Goal: Check status: Check status

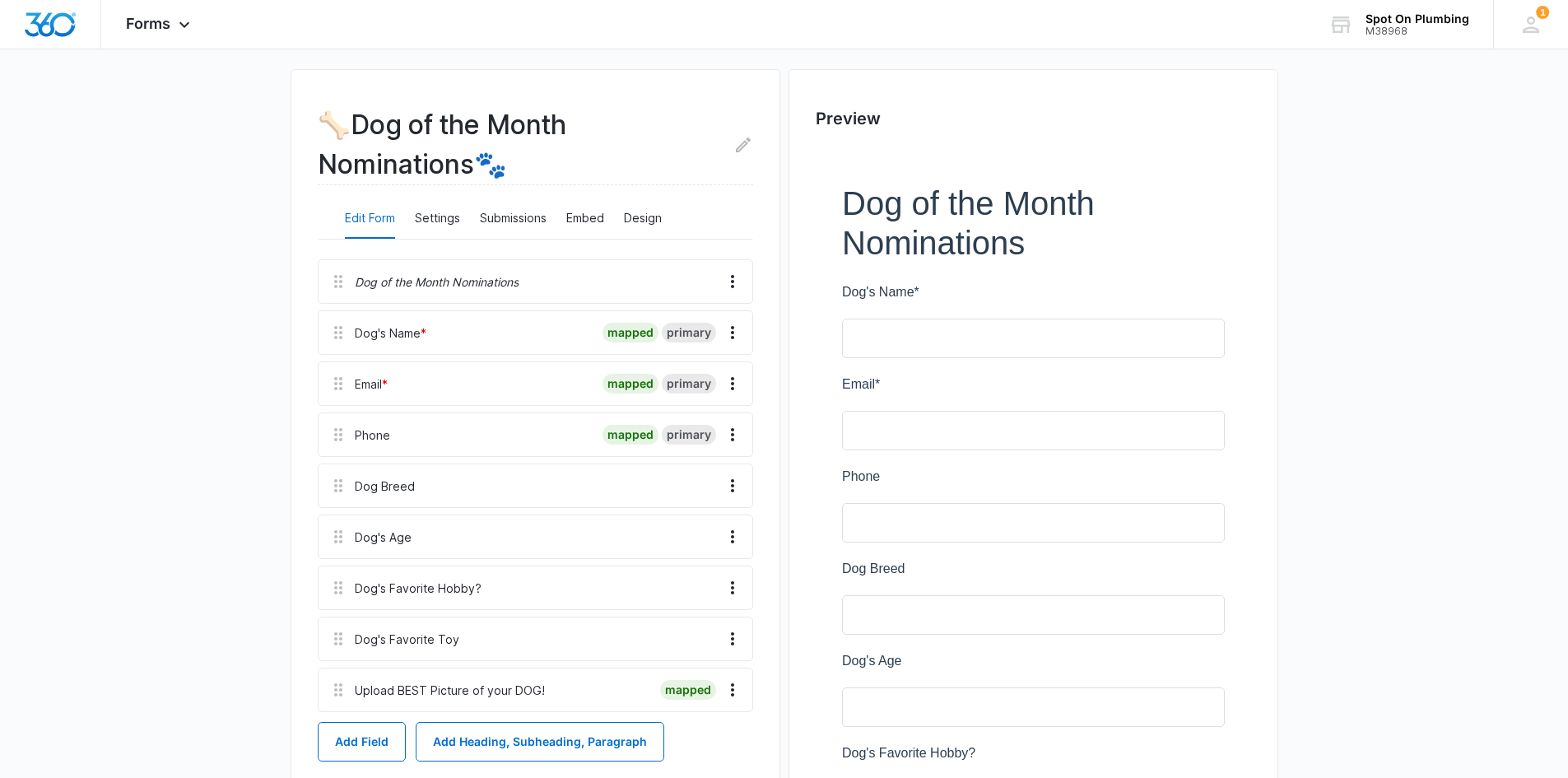
scroll to position [165, 0]
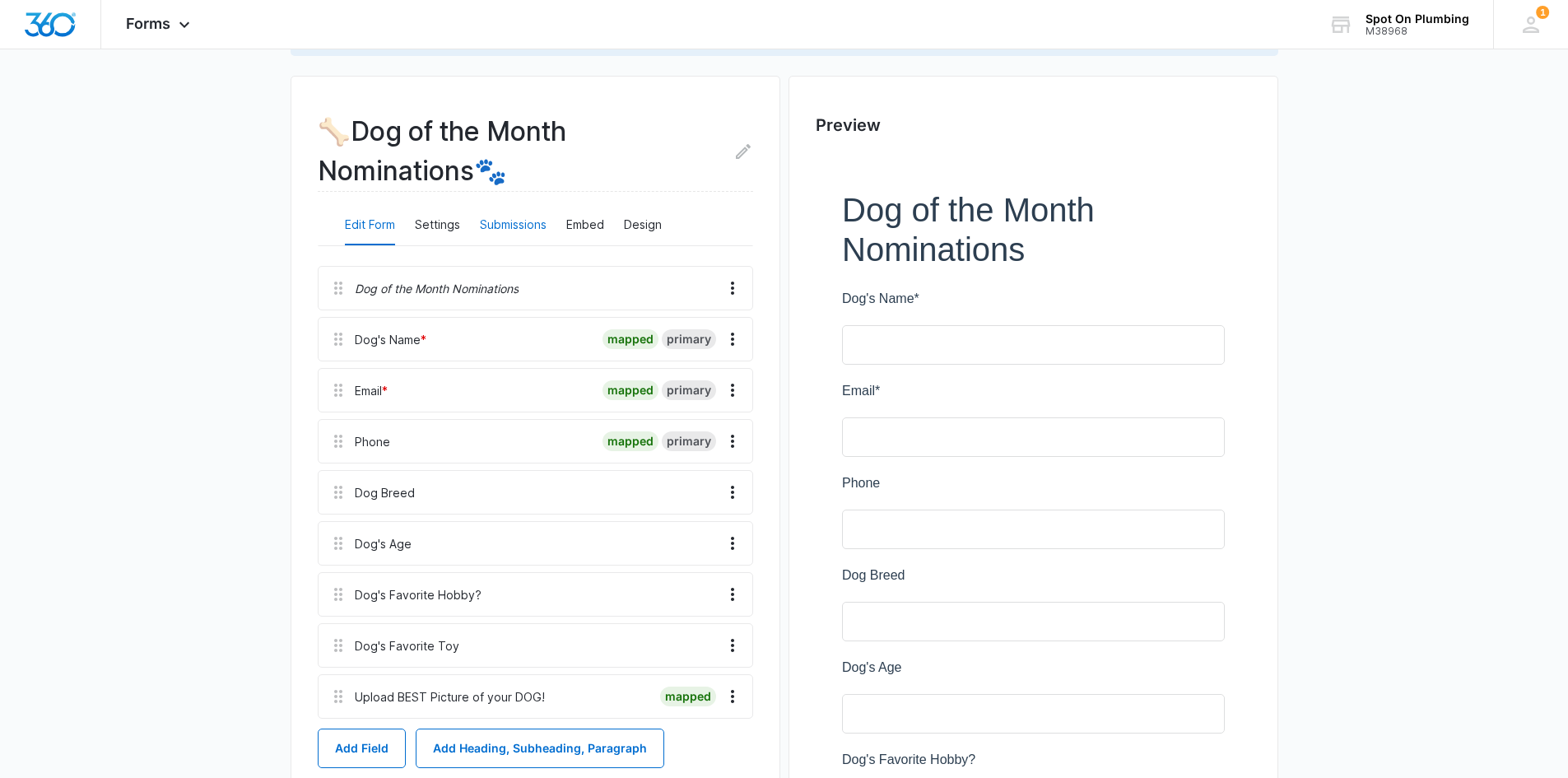
click at [508, 224] on button "Submissions" at bounding box center [513, 226] width 67 height 40
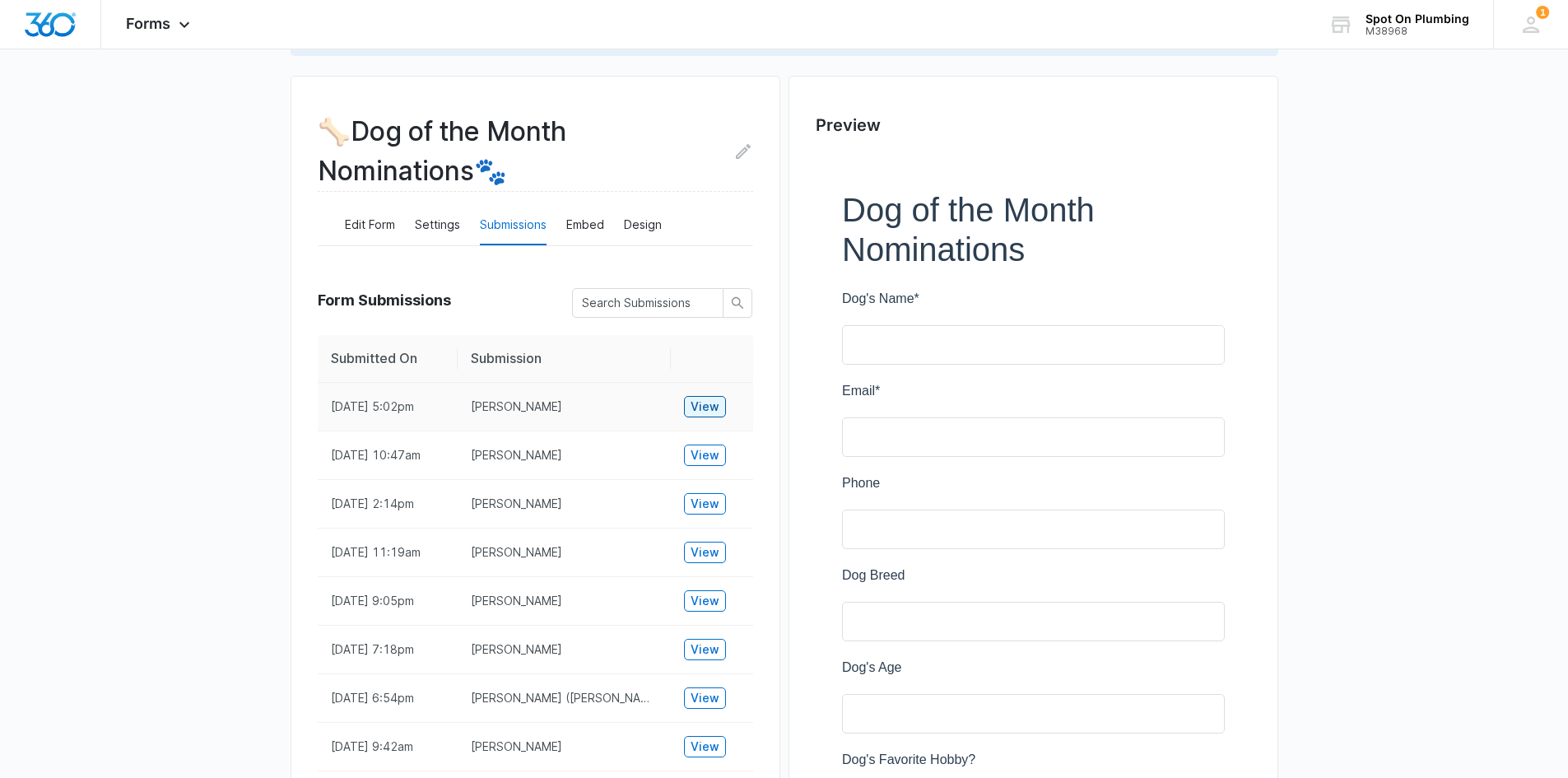
click at [702, 403] on span "View" at bounding box center [705, 407] width 29 height 18
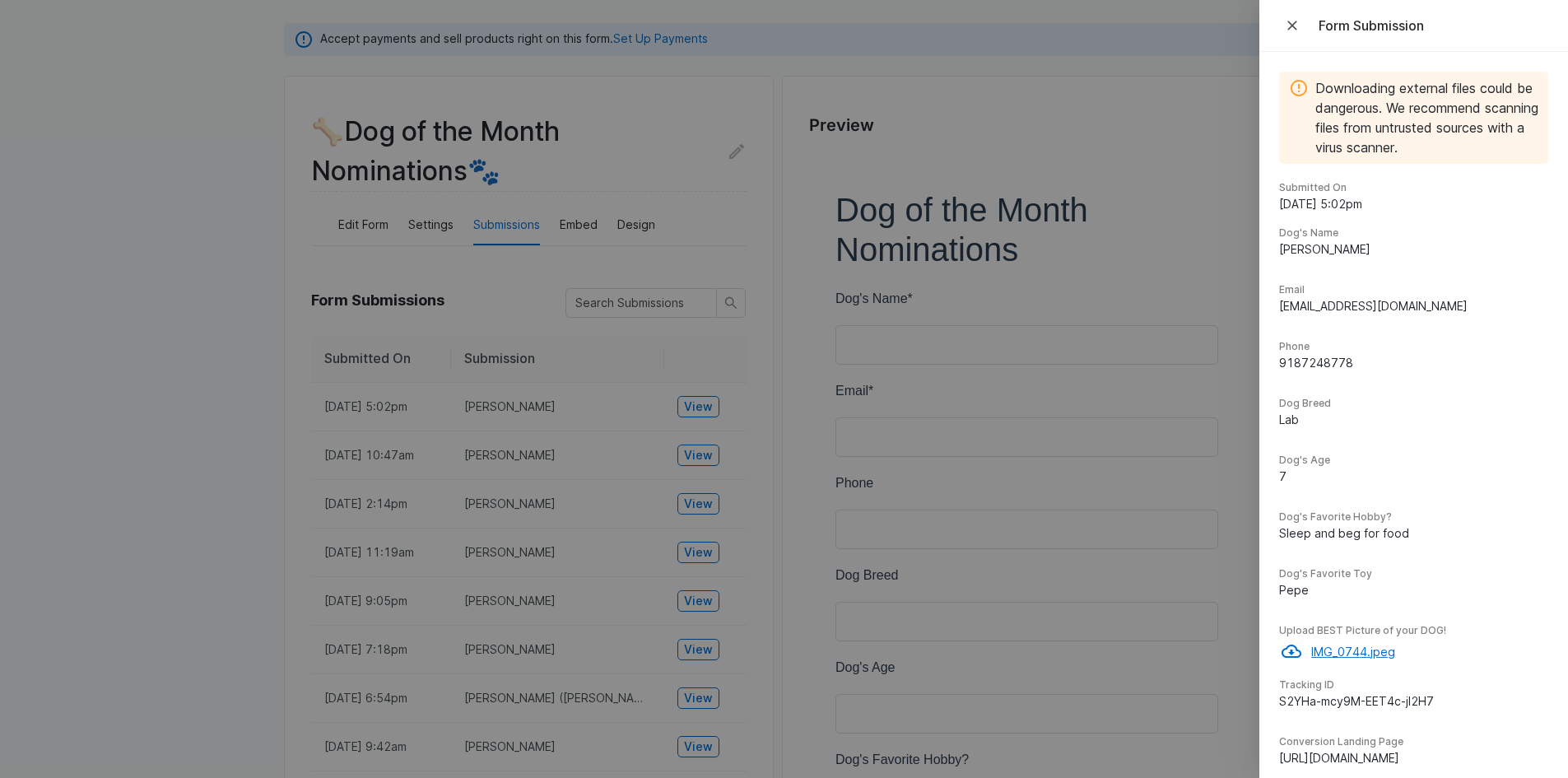
click at [1346, 654] on p "IMG_0744.jpeg" at bounding box center [1430, 651] width 237 height 17
click at [1204, 114] on div at bounding box center [784, 389] width 1568 height 778
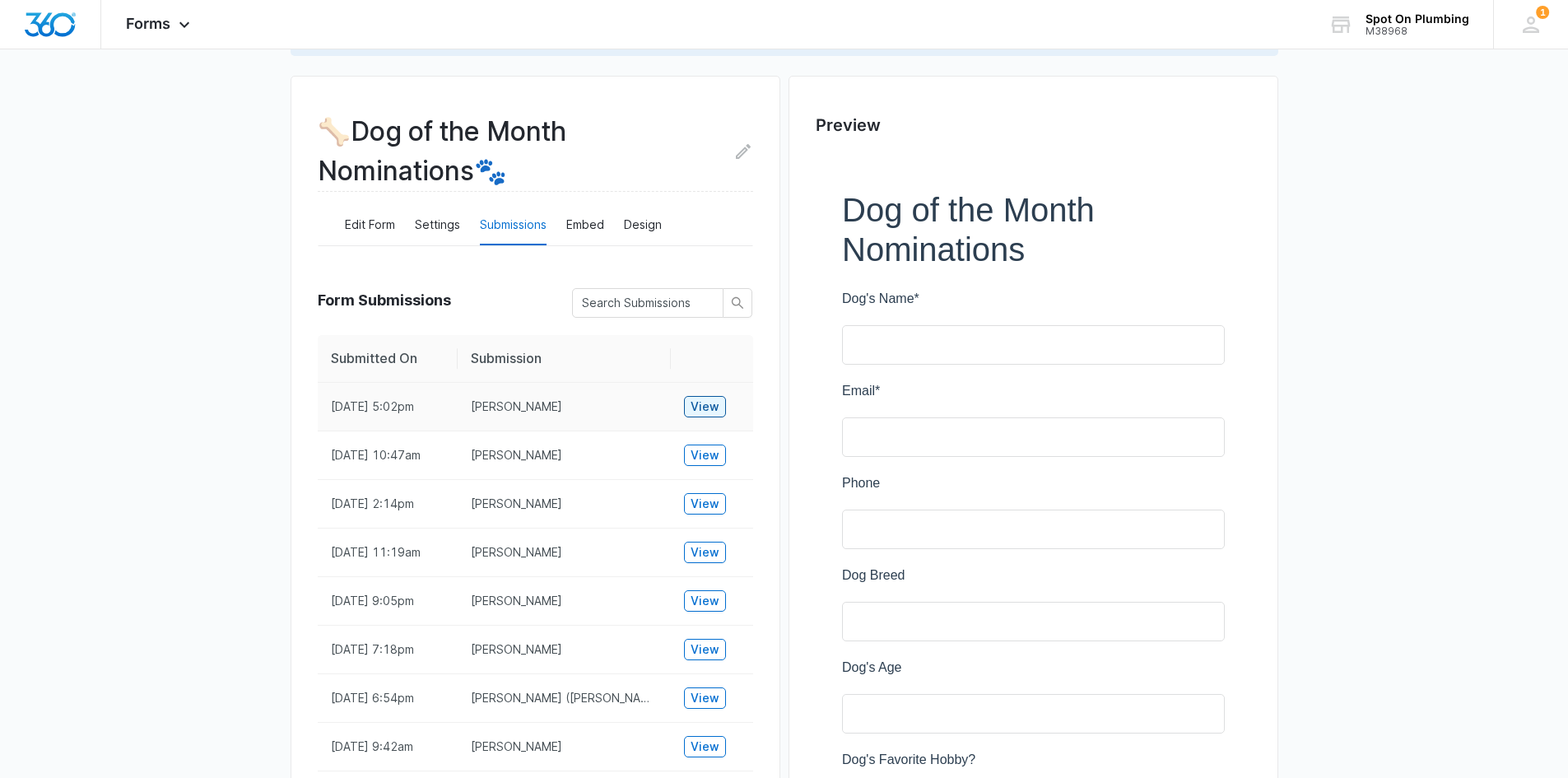
click at [703, 406] on span "View" at bounding box center [705, 407] width 29 height 18
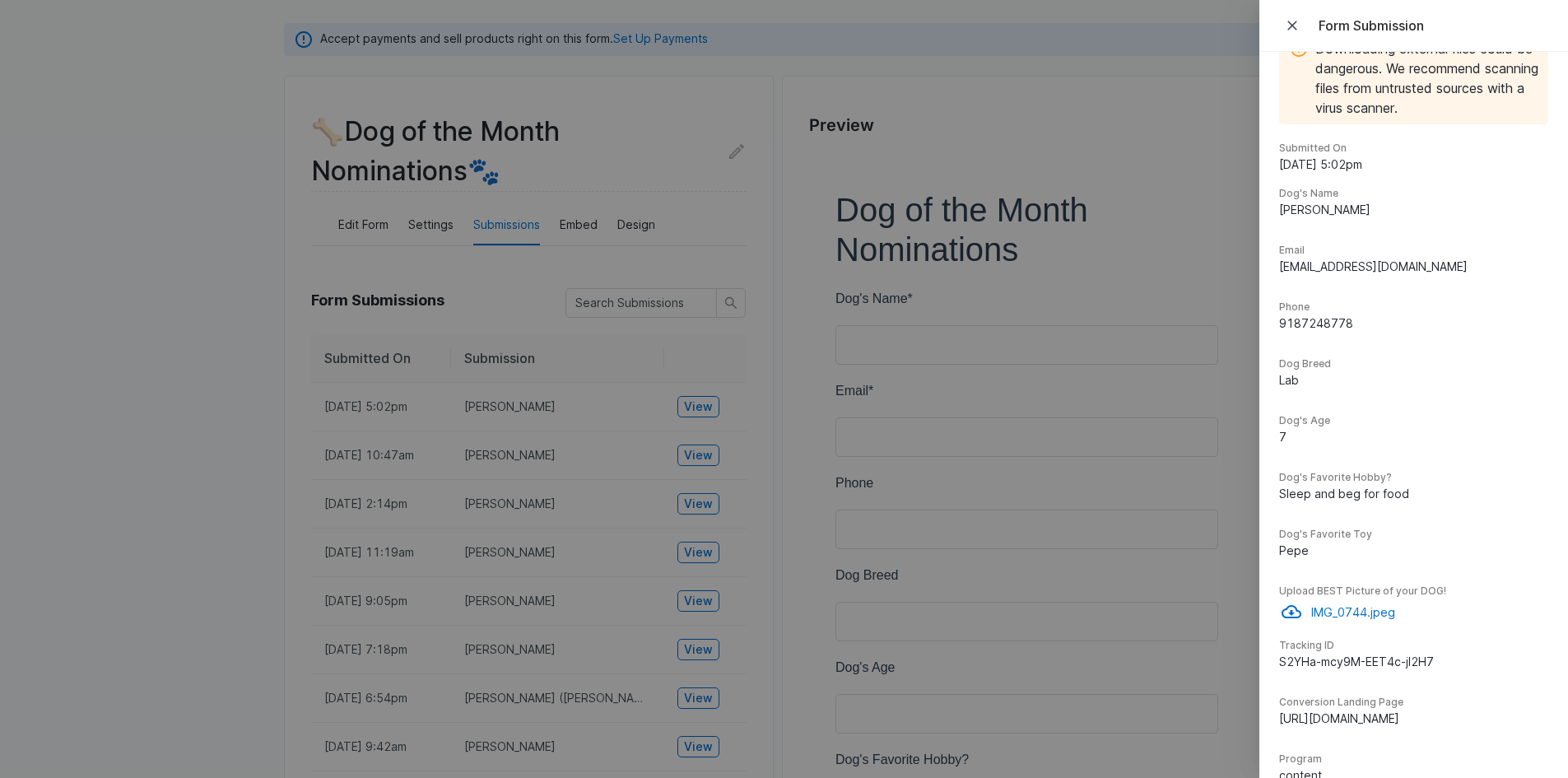
scroll to position [0, 0]
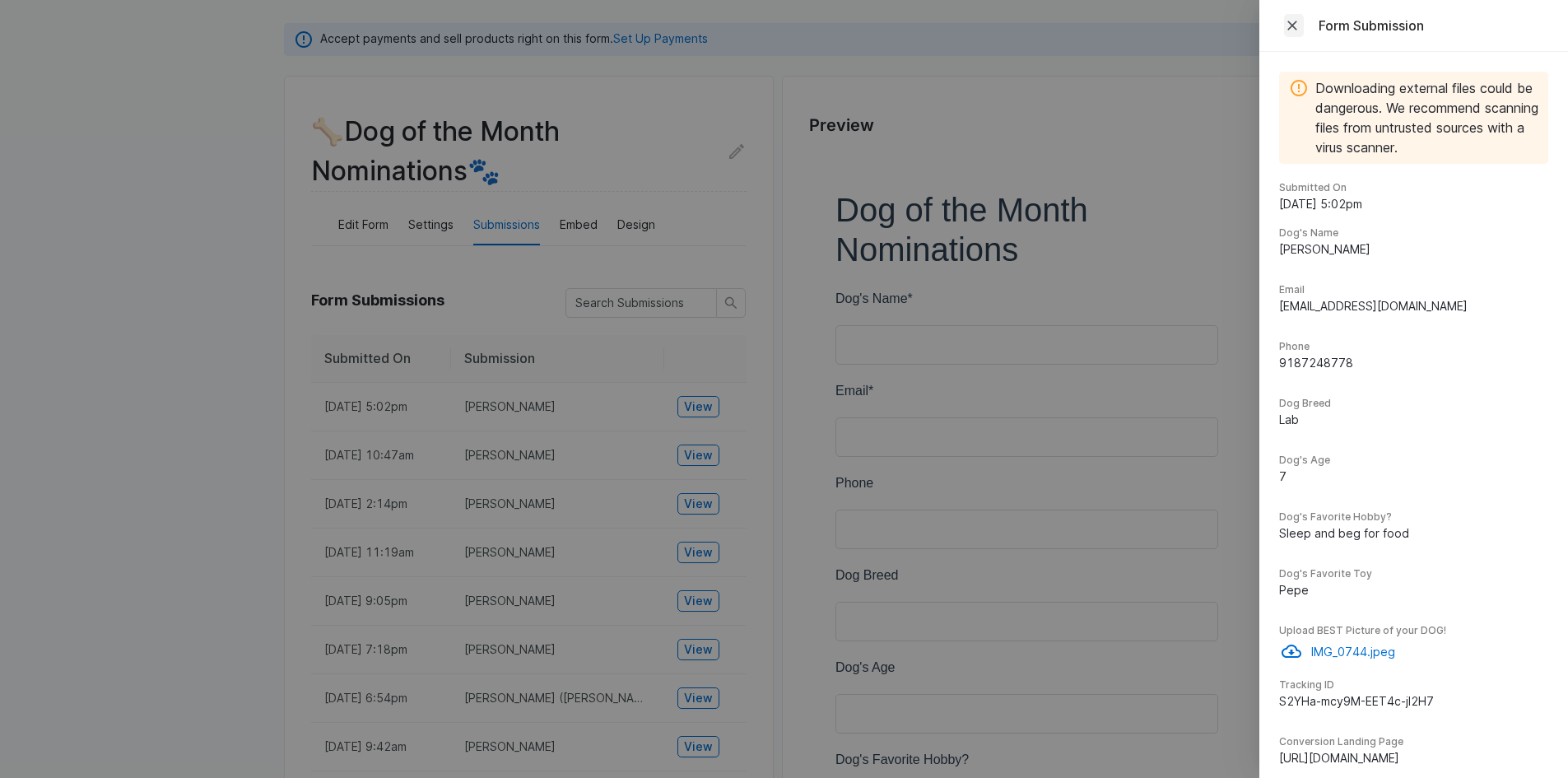
click at [1286, 23] on icon "Close" at bounding box center [1292, 26] width 16 height 16
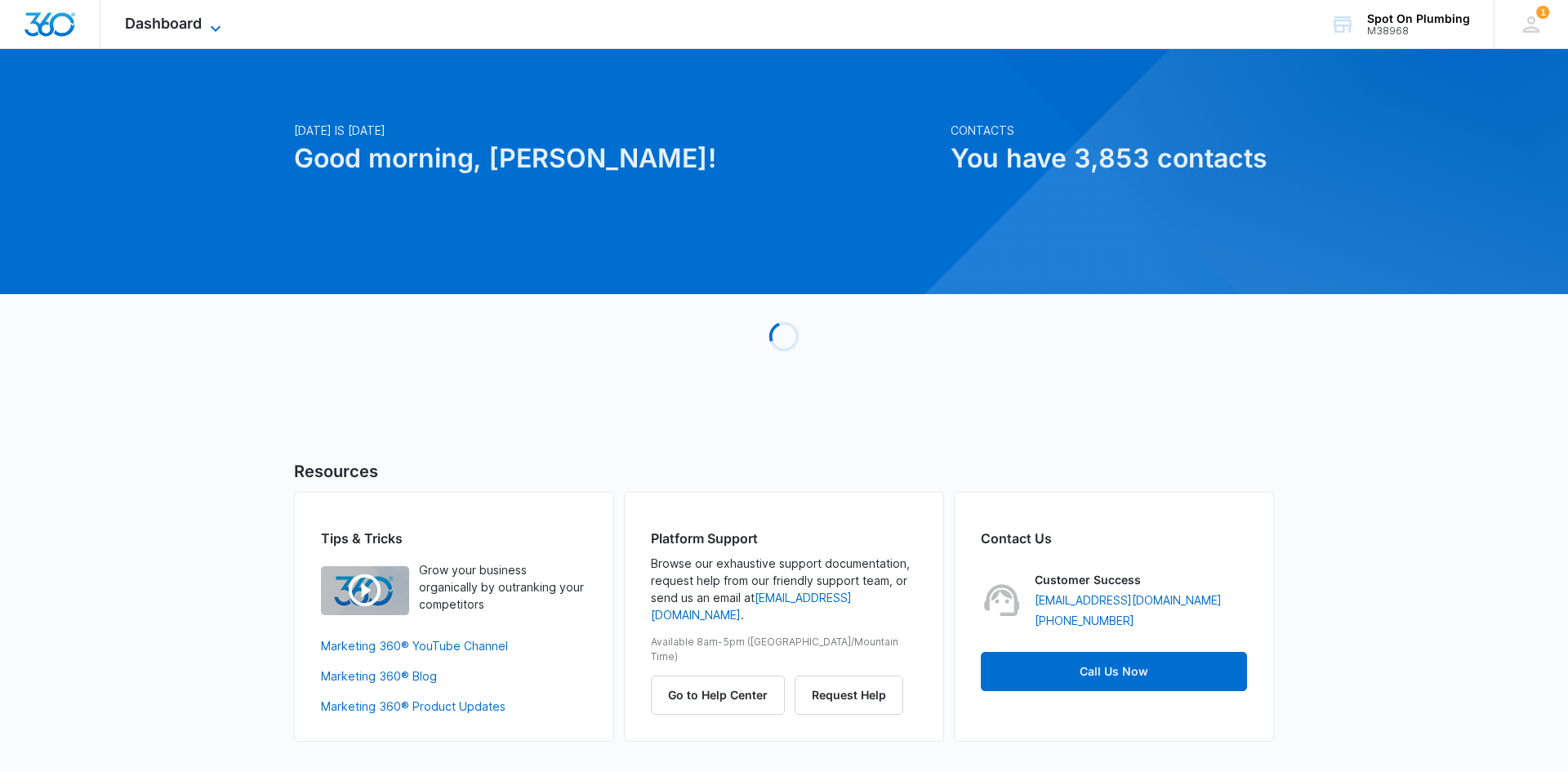
click at [215, 24] on icon at bounding box center [216, 29] width 20 height 20
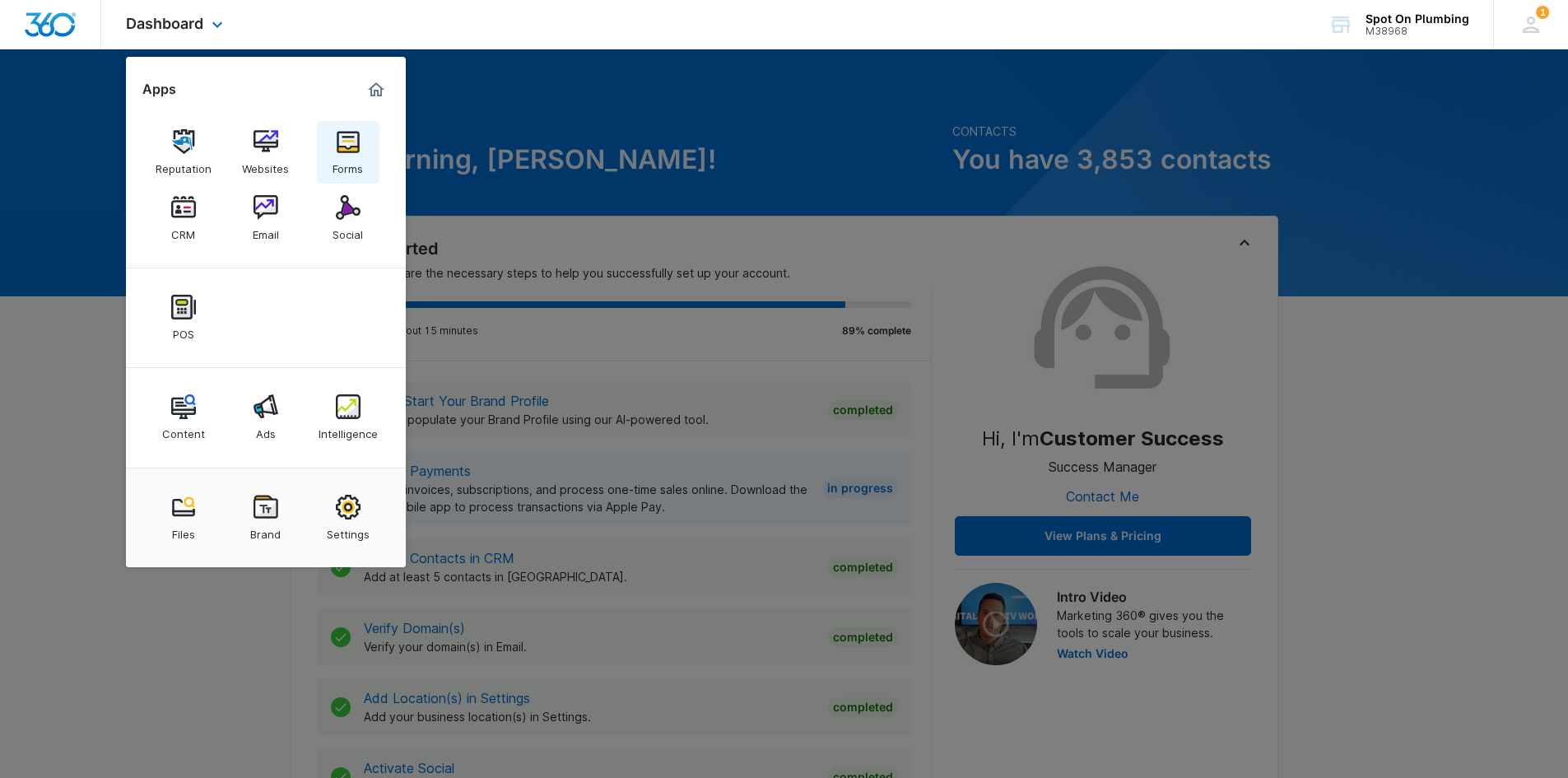
click at [337, 153] on img at bounding box center [348, 142] width 25 height 25
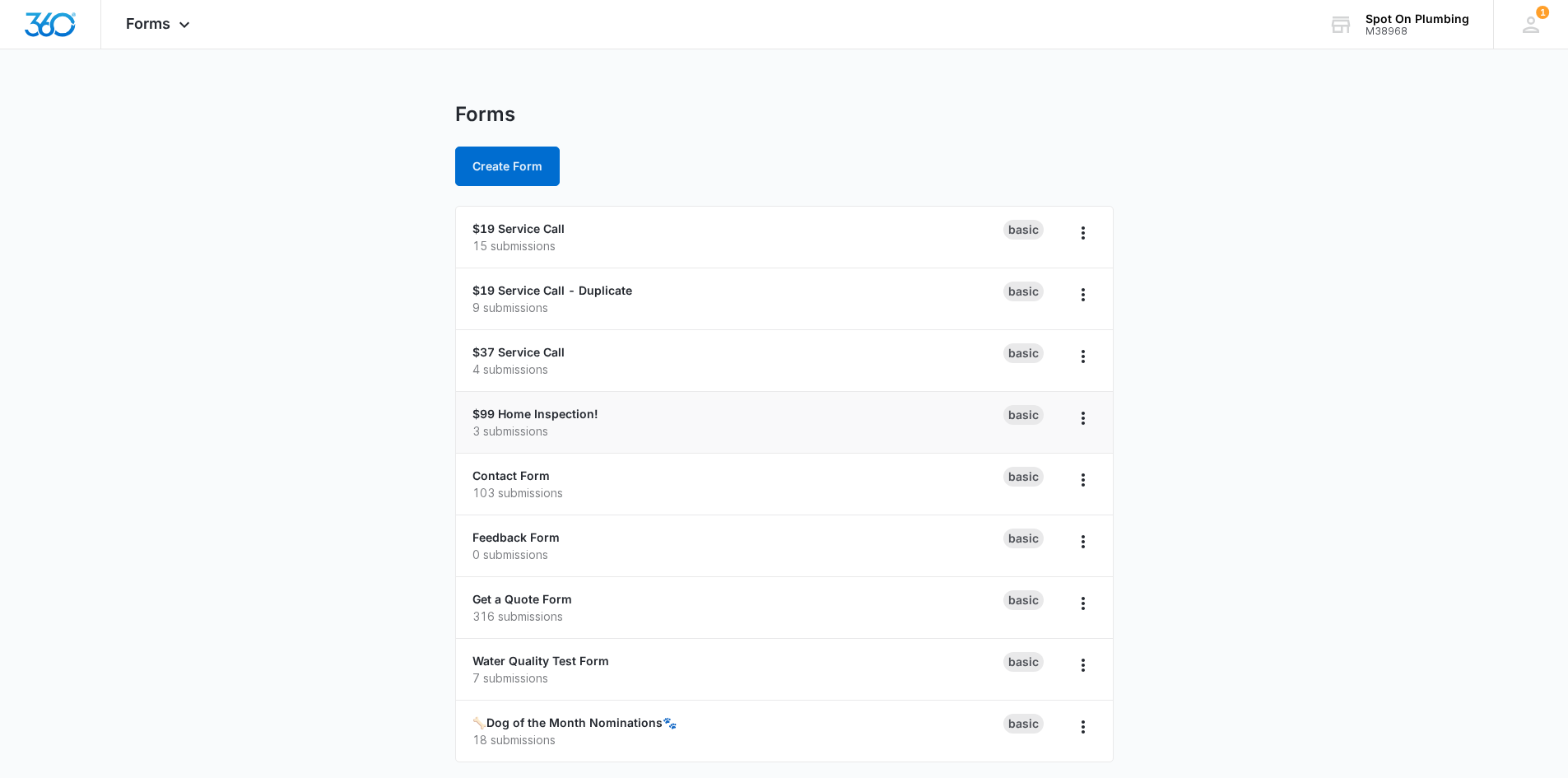
scroll to position [4, 0]
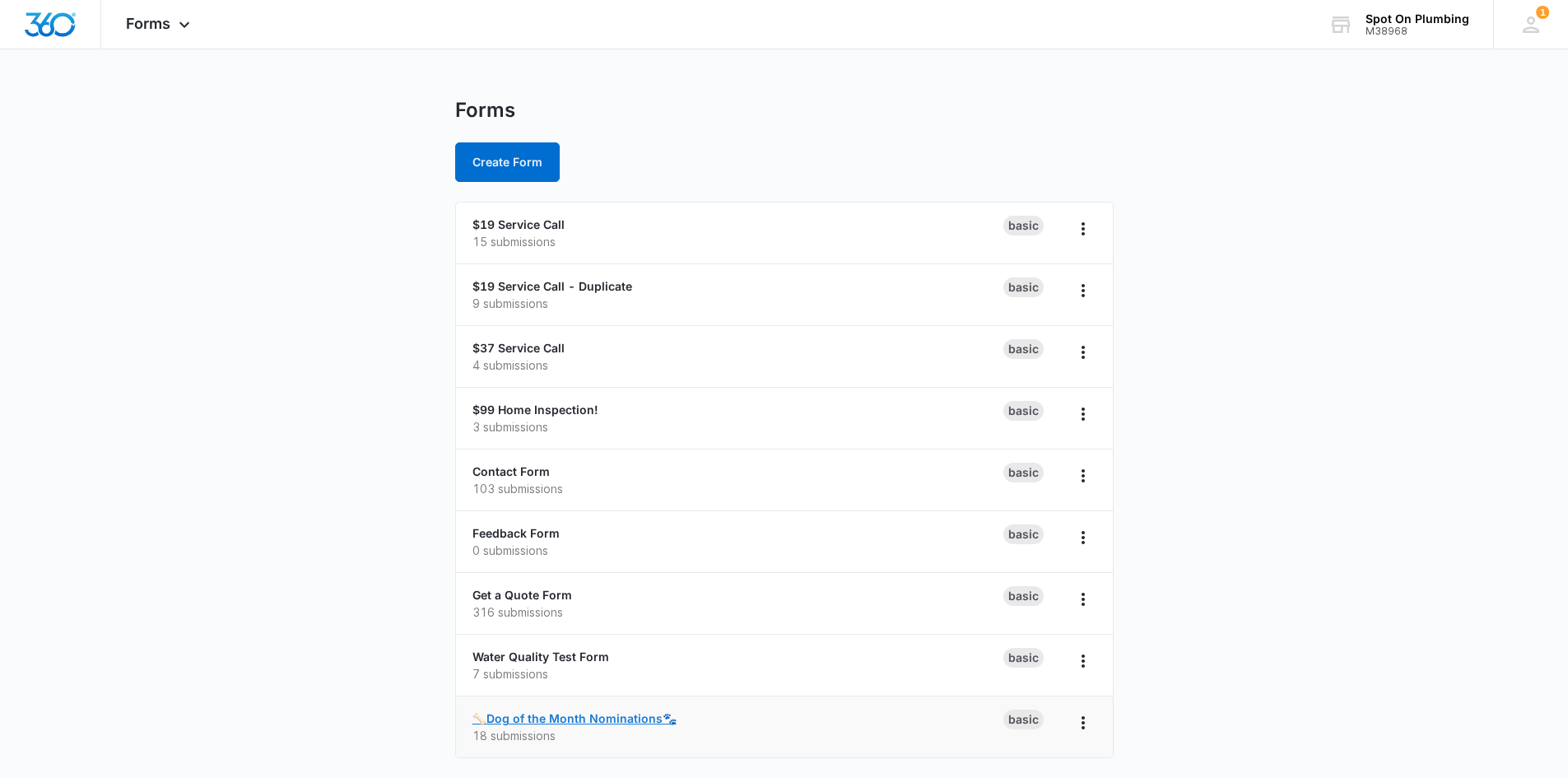
click at [561, 716] on link "🦴Dog of the Month Nominations🐾" at bounding box center [575, 718] width 204 height 14
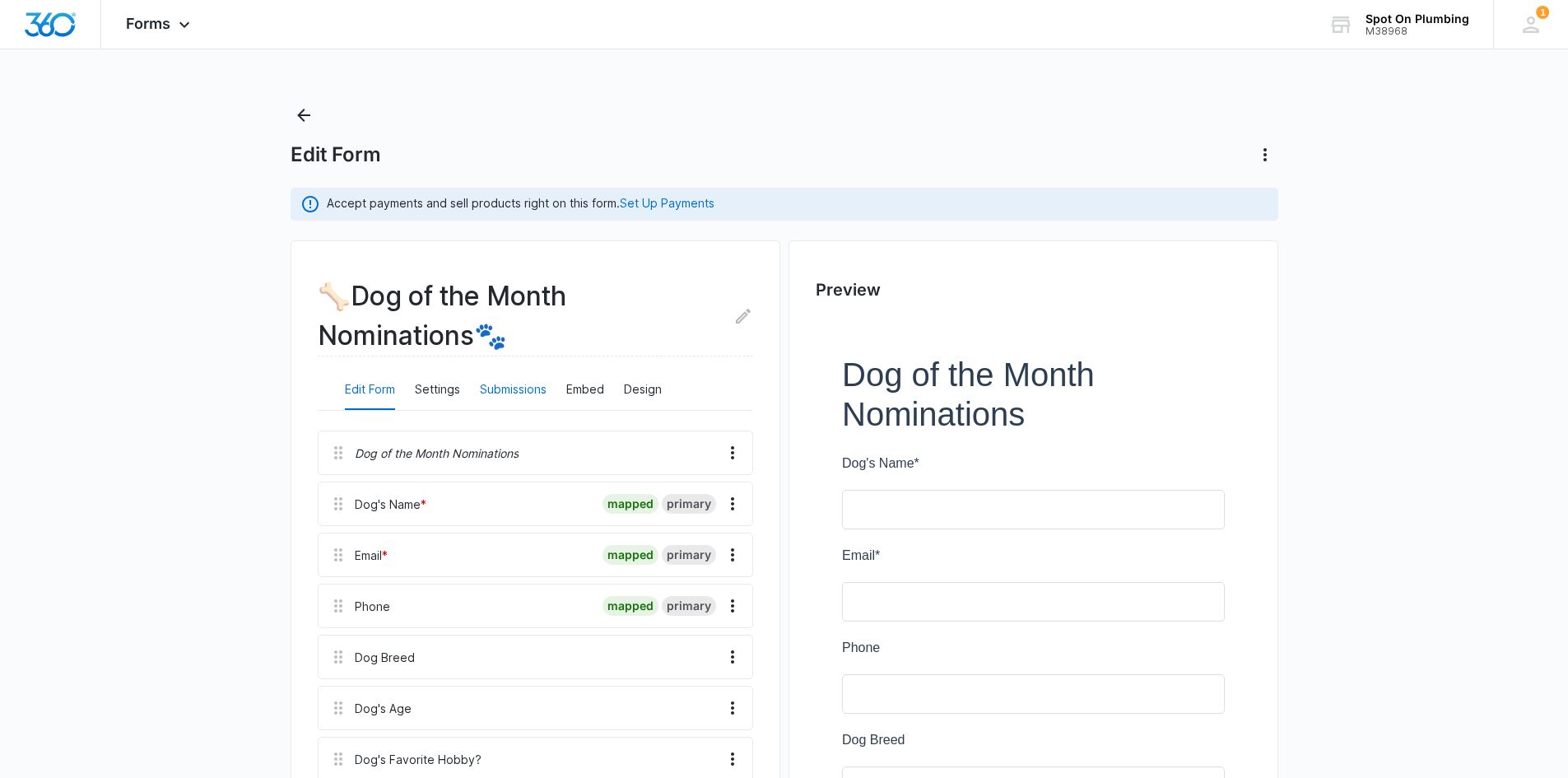
click at [496, 396] on button "Submissions" at bounding box center [513, 390] width 67 height 40
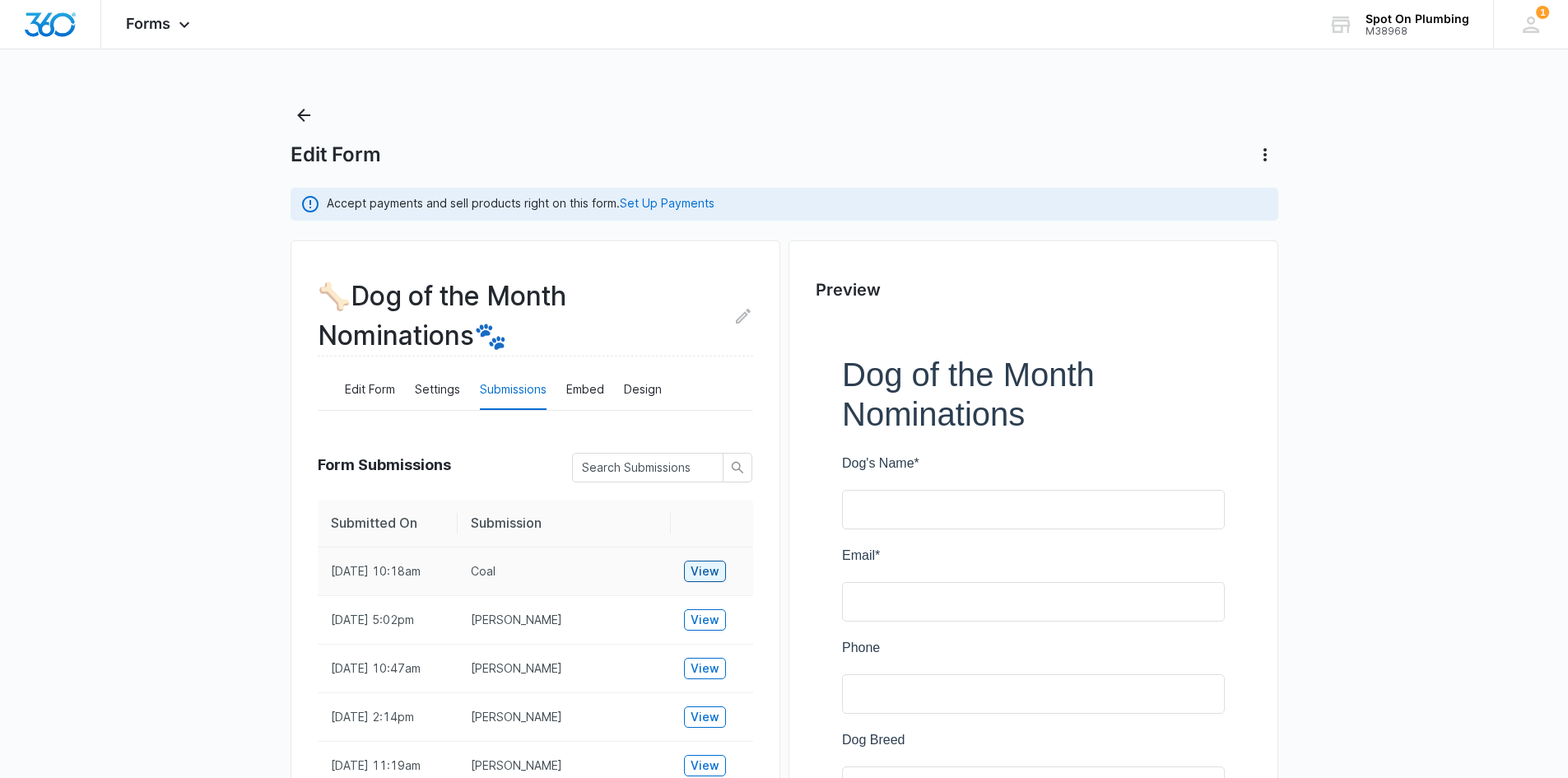
click at [703, 568] on span "View" at bounding box center [705, 571] width 29 height 18
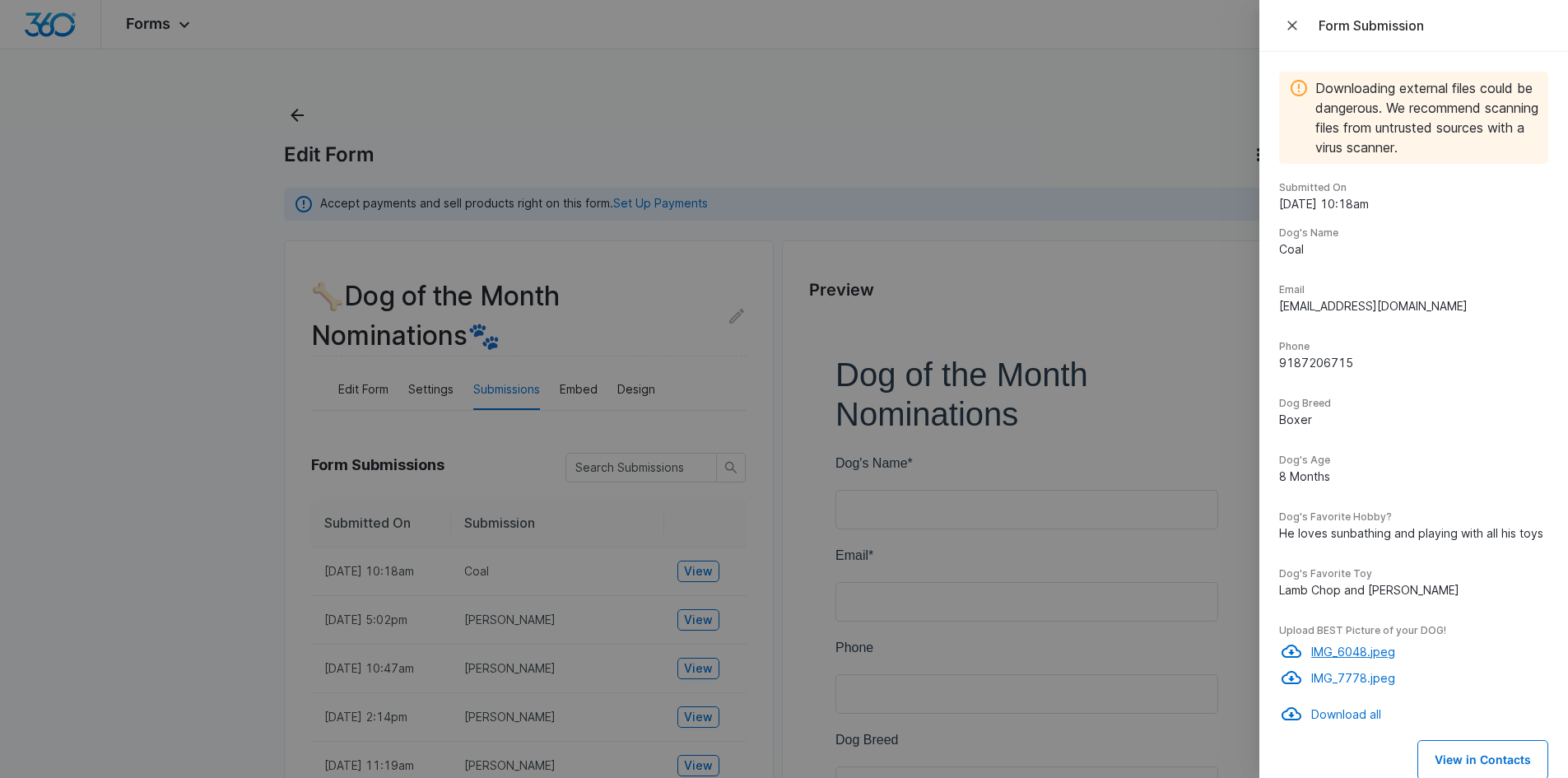
click at [1337, 650] on p "IMG_6048.jpeg" at bounding box center [1430, 651] width 237 height 17
click at [1375, 673] on p "IMG_7778.jpeg" at bounding box center [1430, 678] width 237 height 17
click at [1285, 21] on icon "Close" at bounding box center [1292, 26] width 16 height 16
